Goal: Information Seeking & Learning: Learn about a topic

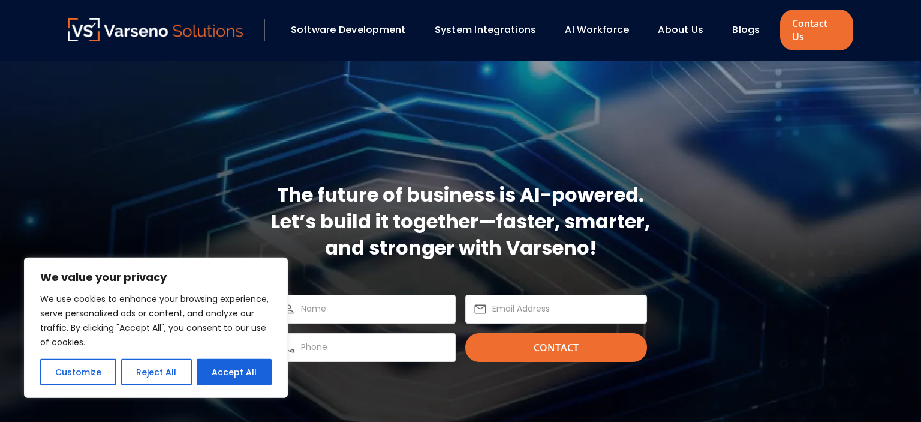
scroll to position [3547, 0]
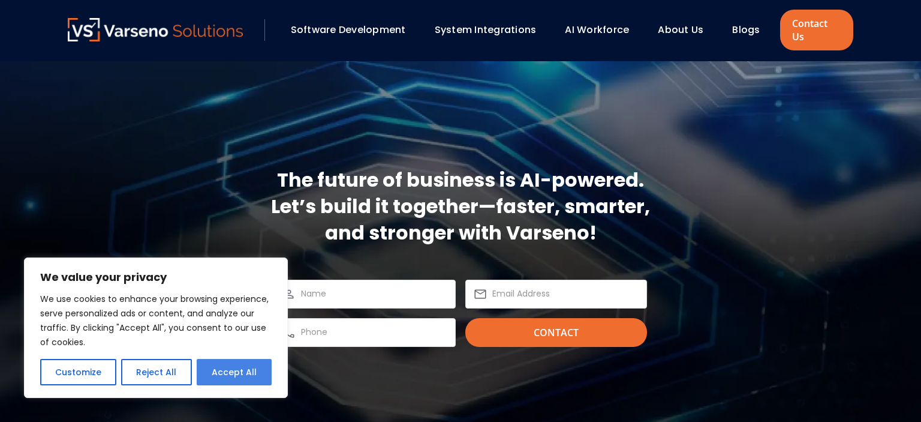
click at [208, 375] on button "Accept All" at bounding box center [234, 372] width 75 height 26
checkbox input "true"
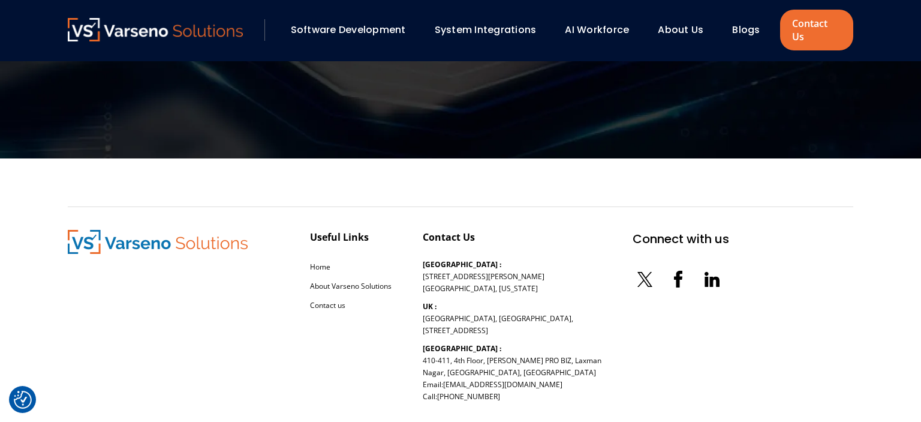
scroll to position [3907, 0]
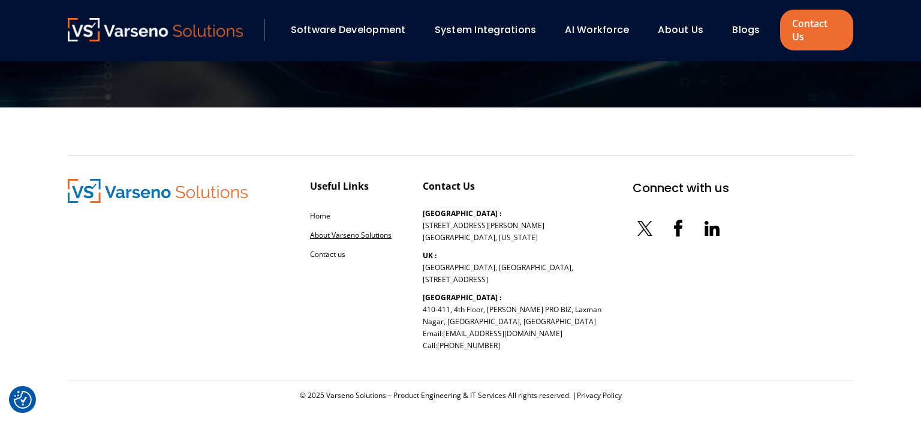
click at [368, 230] on link "About Varseno Solutions" at bounding box center [351, 235] width 82 height 10
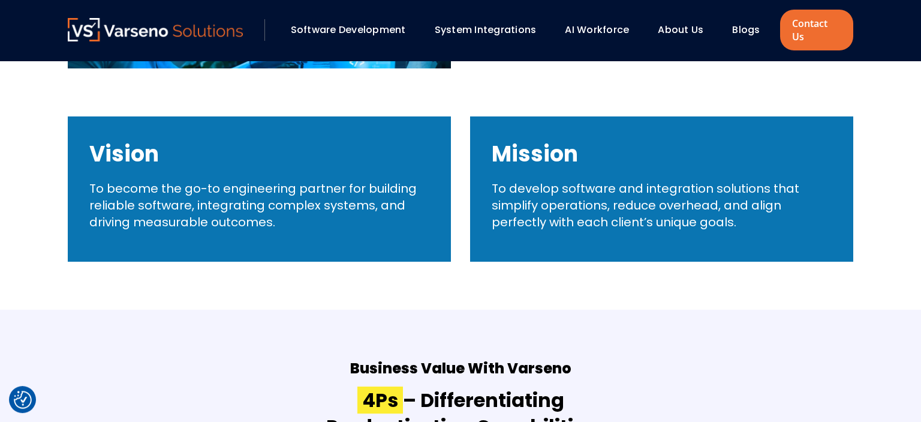
scroll to position [543, 0]
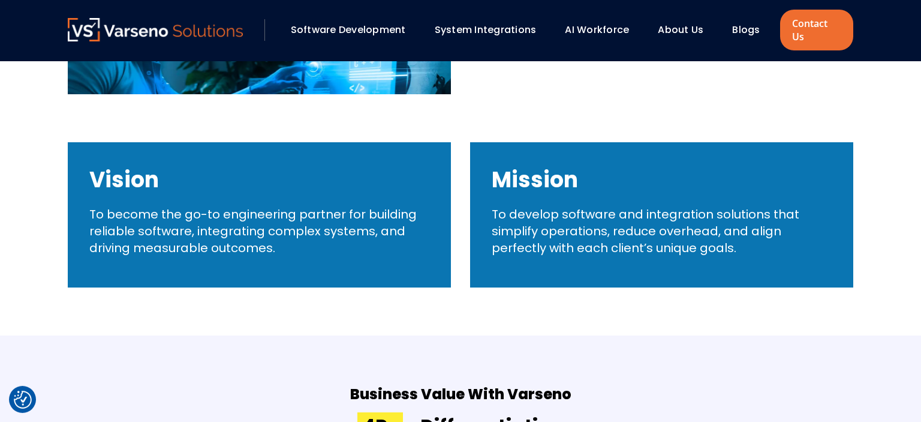
click at [375, 23] on link "Software Development" at bounding box center [348, 30] width 115 height 14
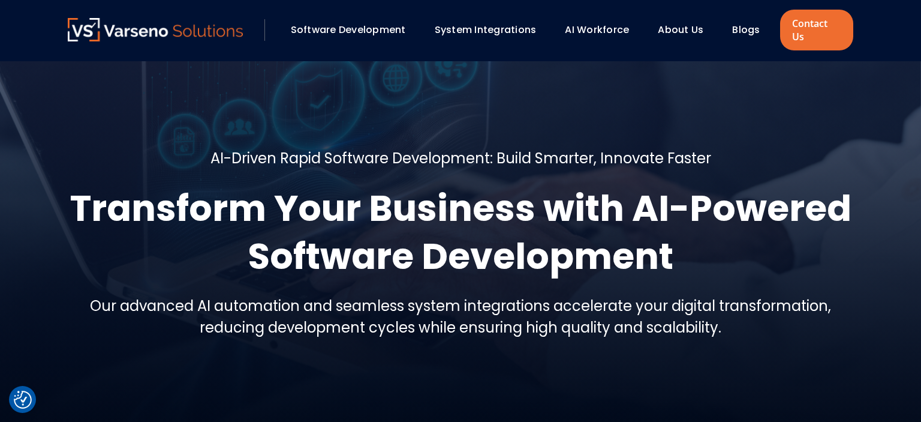
click at [690, 28] on link "About Us" at bounding box center [681, 30] width 46 height 14
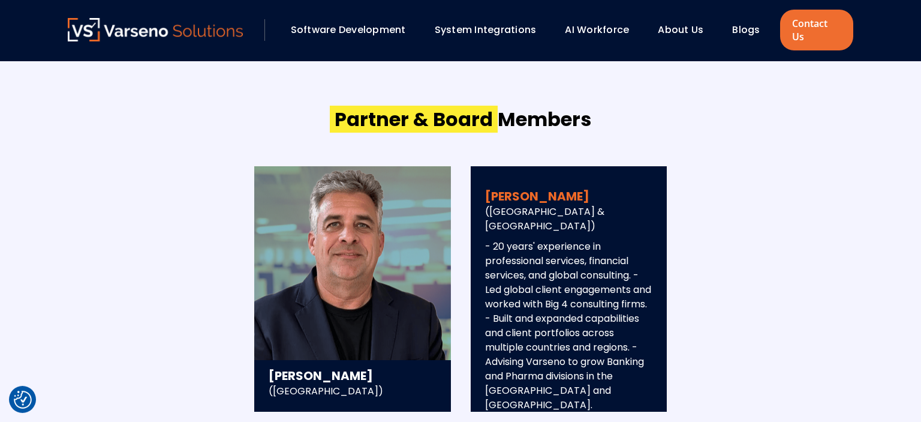
scroll to position [2112, 0]
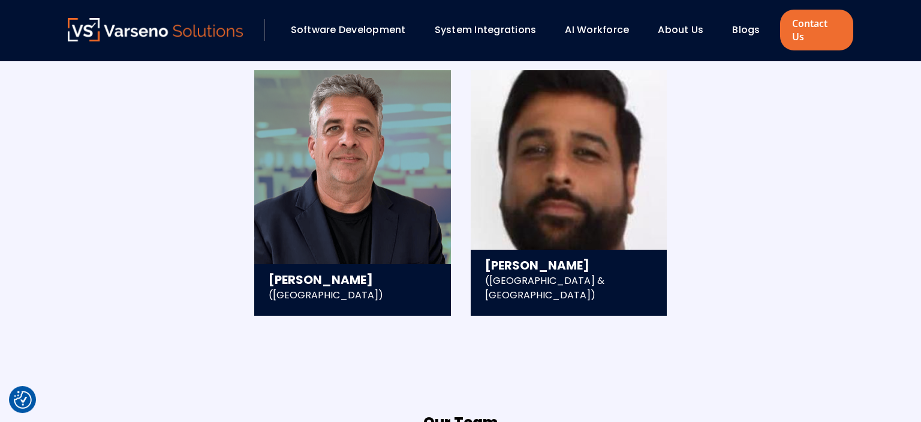
click at [744, 28] on link "Blogs" at bounding box center [746, 30] width 28 height 14
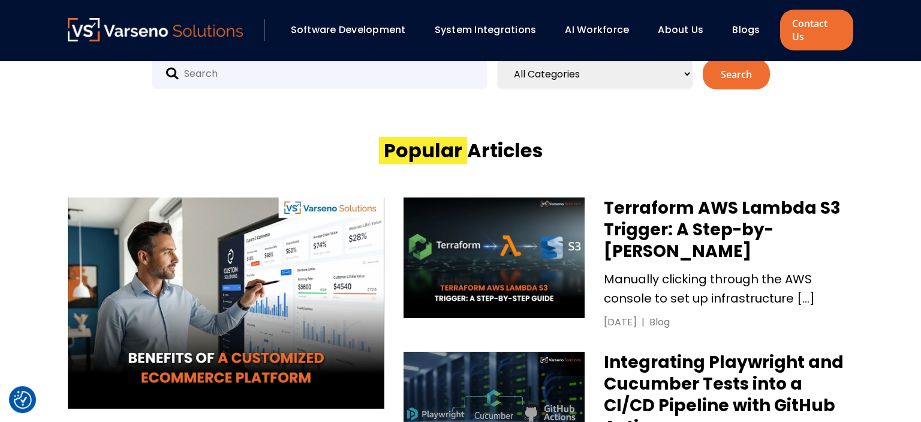
scroll to position [441, 0]
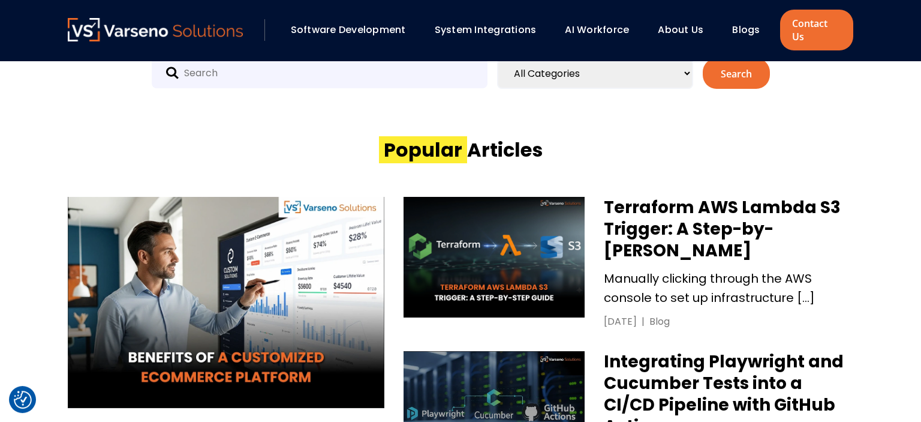
select select "203"
click option "QA" at bounding box center [0, 0] width 0 height 0
click at [757, 64] on button "Search" at bounding box center [736, 73] width 67 height 31
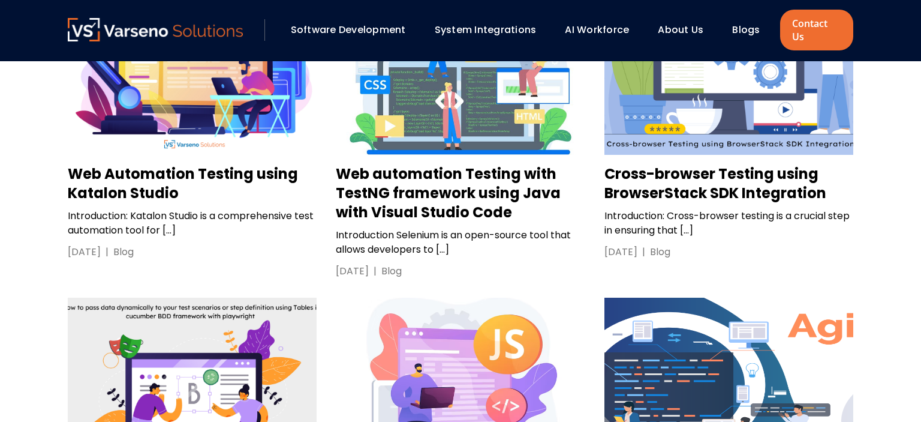
scroll to position [590, 0]
click at [164, 180] on h3 "Web Automation Testing using Katalon Studio" at bounding box center [192, 183] width 249 height 38
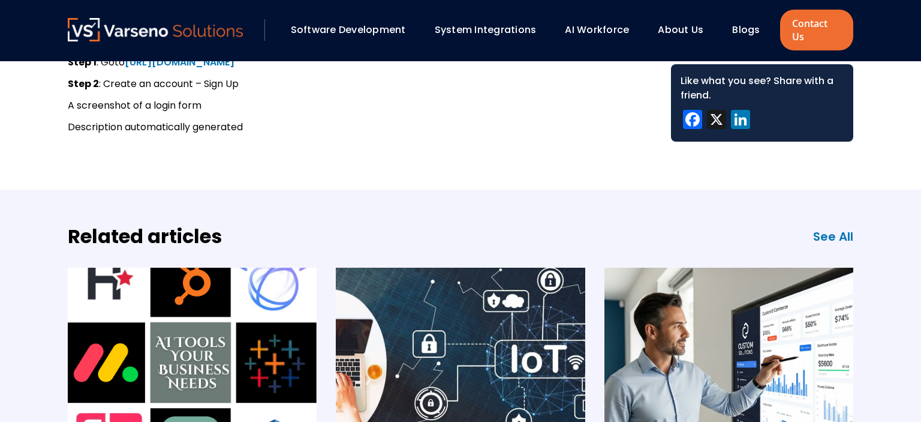
scroll to position [1235, 0]
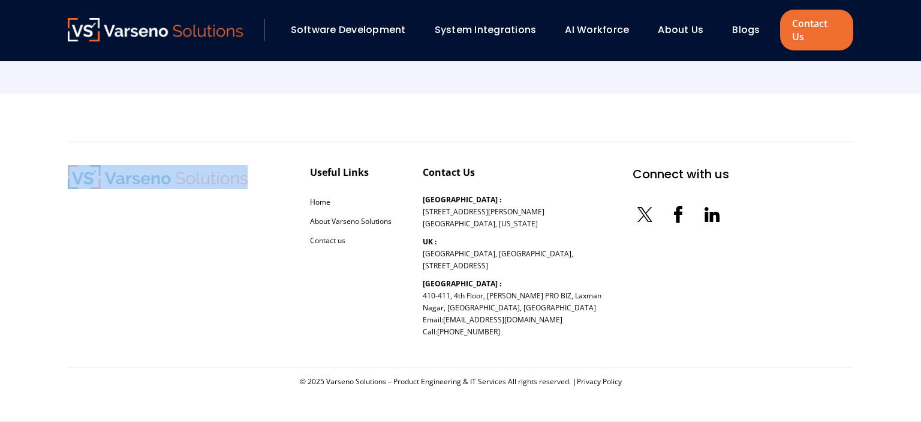
drag, startPoint x: 285, startPoint y: 180, endPoint x: 137, endPoint y: 183, distance: 148.1
click at [137, 183] on div "Useful Links Home About Varseno Solutions Contact us Contact Us USA : 254 Chapm…" at bounding box center [398, 254] width 661 height 179
copy div
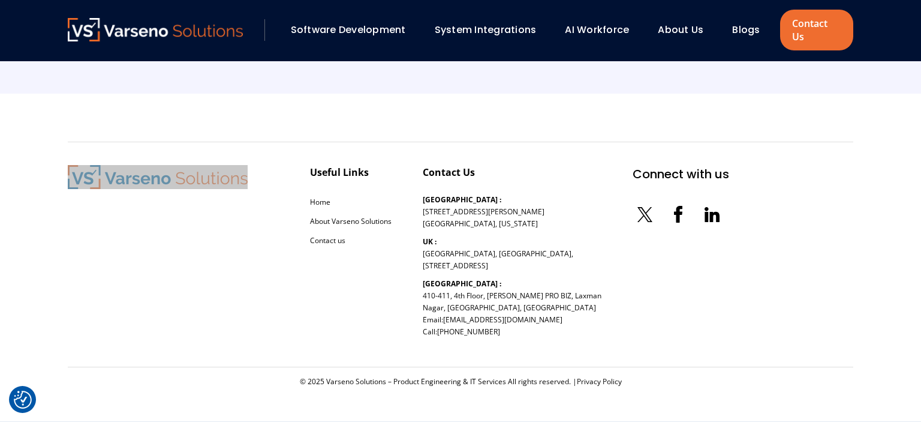
checkbox input "true"
click at [594, 107] on section "Useful Links Home About Varseno Solutions Contact us Contact Us USA : 254 Chapm…" at bounding box center [460, 258] width 921 height 328
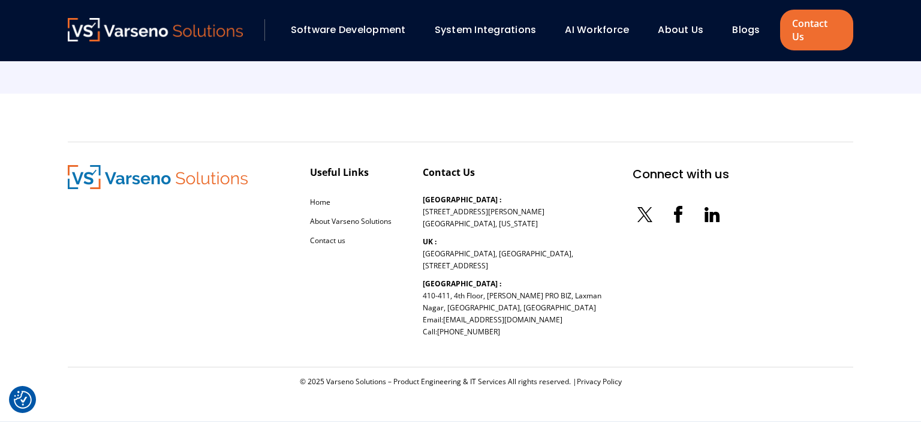
click at [579, 28] on link "AI Workforce" at bounding box center [597, 30] width 64 height 14
